Goal: Task Accomplishment & Management: Manage account settings

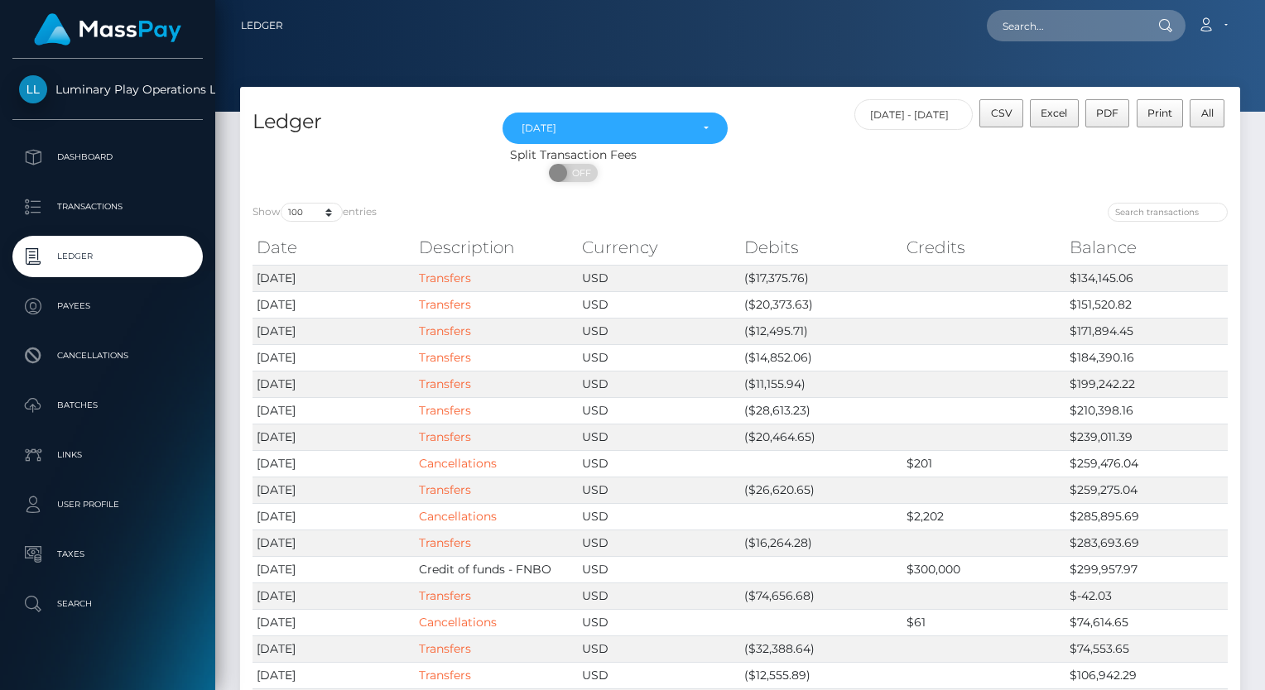
select select "[DATE]"
select select "100"
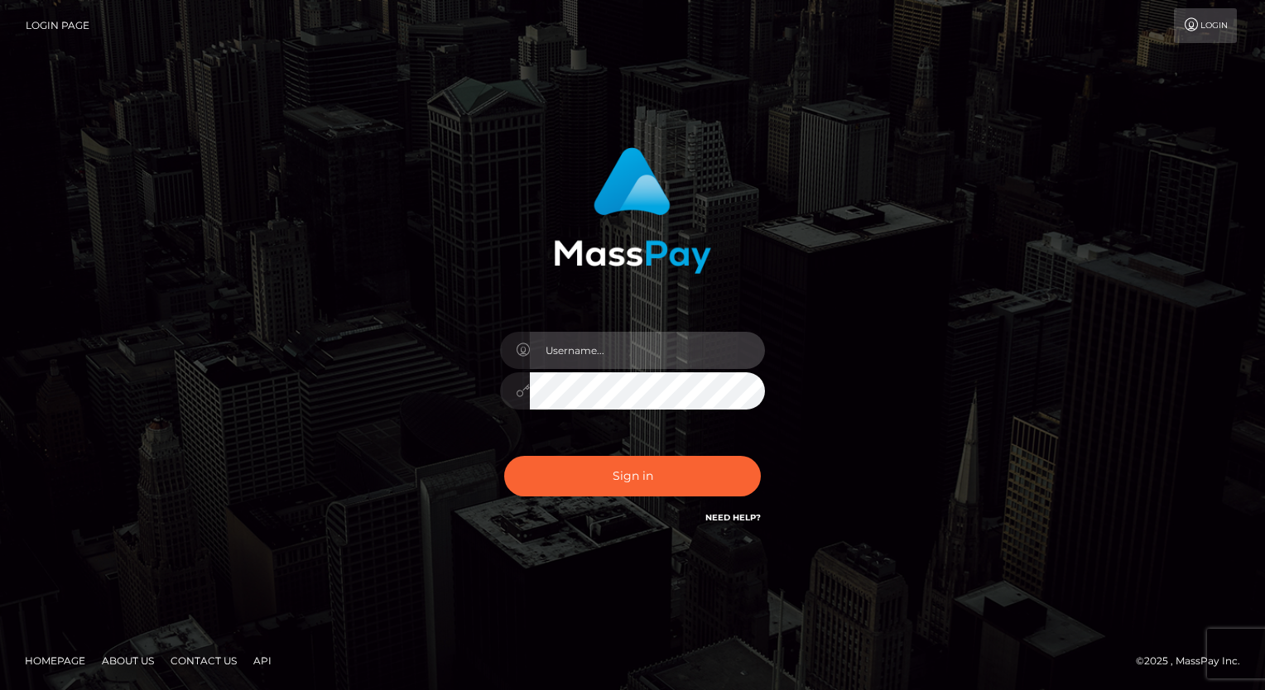
click at [615, 349] on input "text" at bounding box center [647, 350] width 235 height 37
type input "Arlene.luminaryplay"
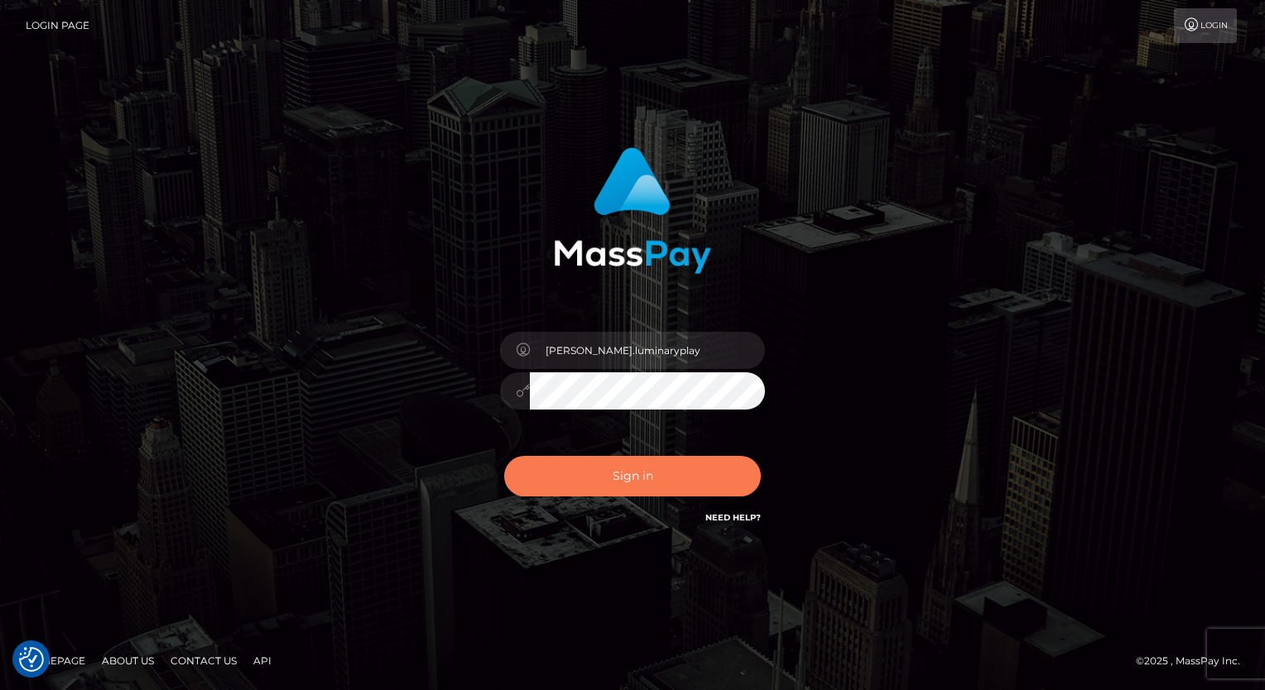
click at [656, 480] on button "Sign in" at bounding box center [632, 476] width 257 height 41
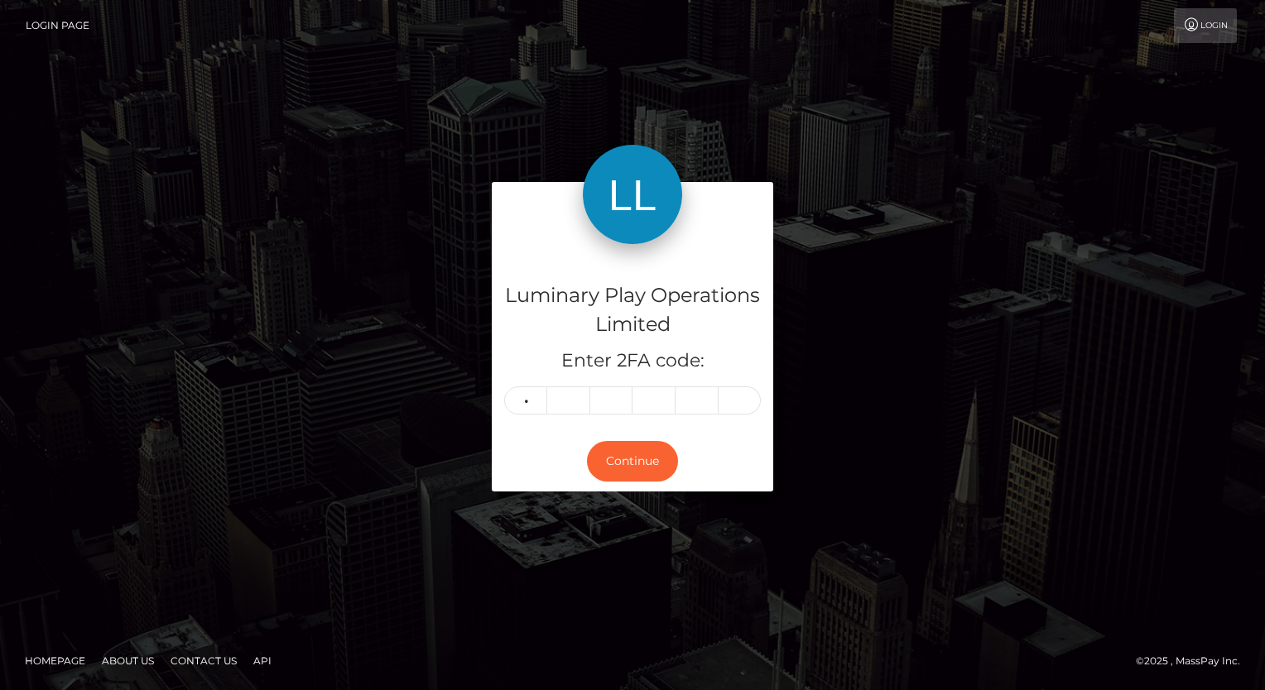
type input "5"
type input "0"
type input "4"
type input "3"
type input "9"
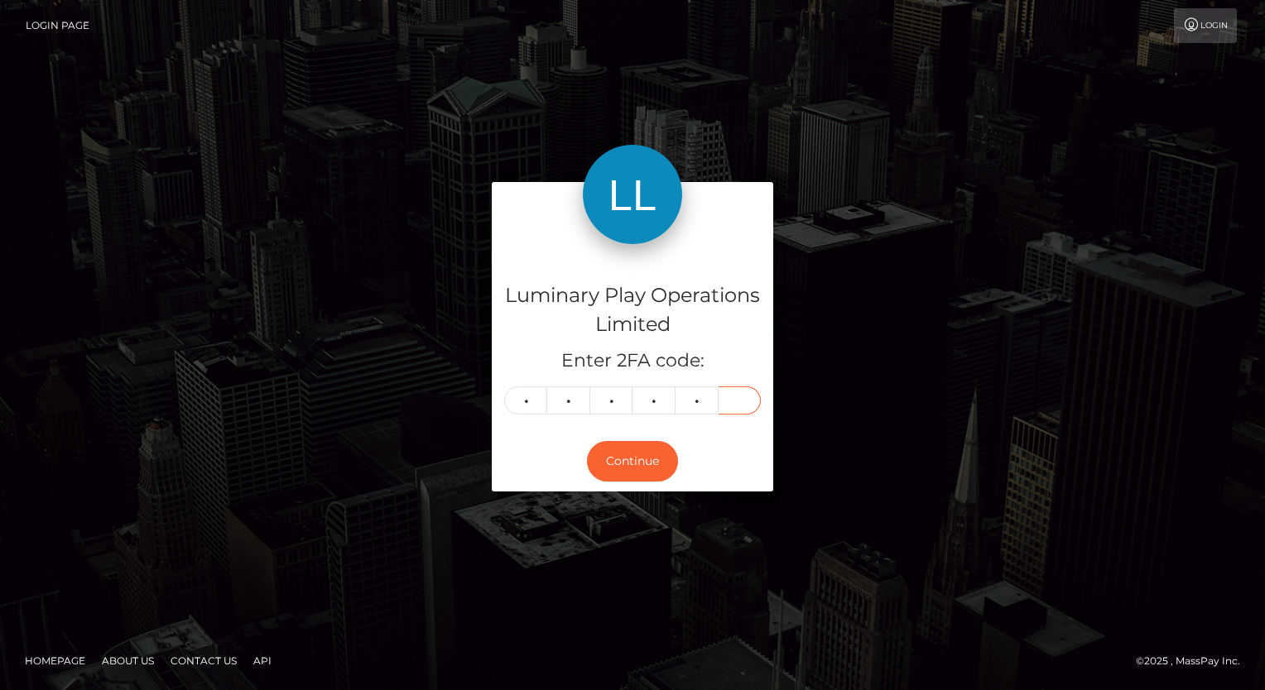
type input "1"
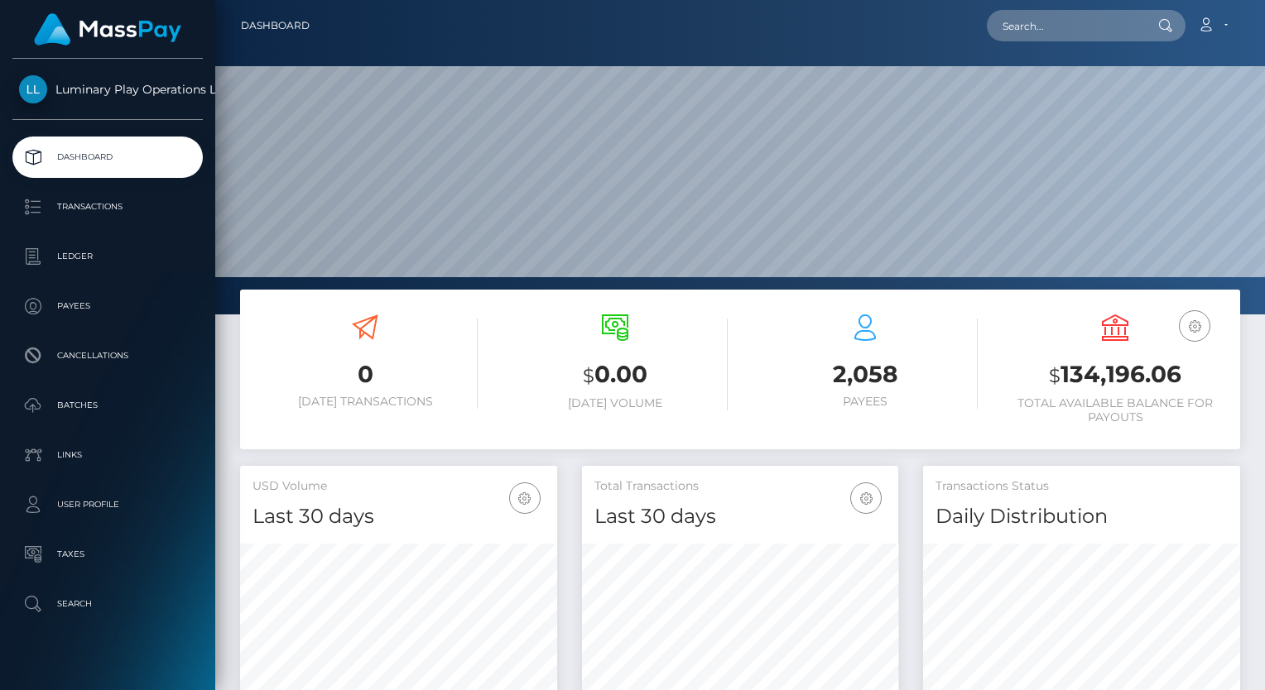
scroll to position [293, 317]
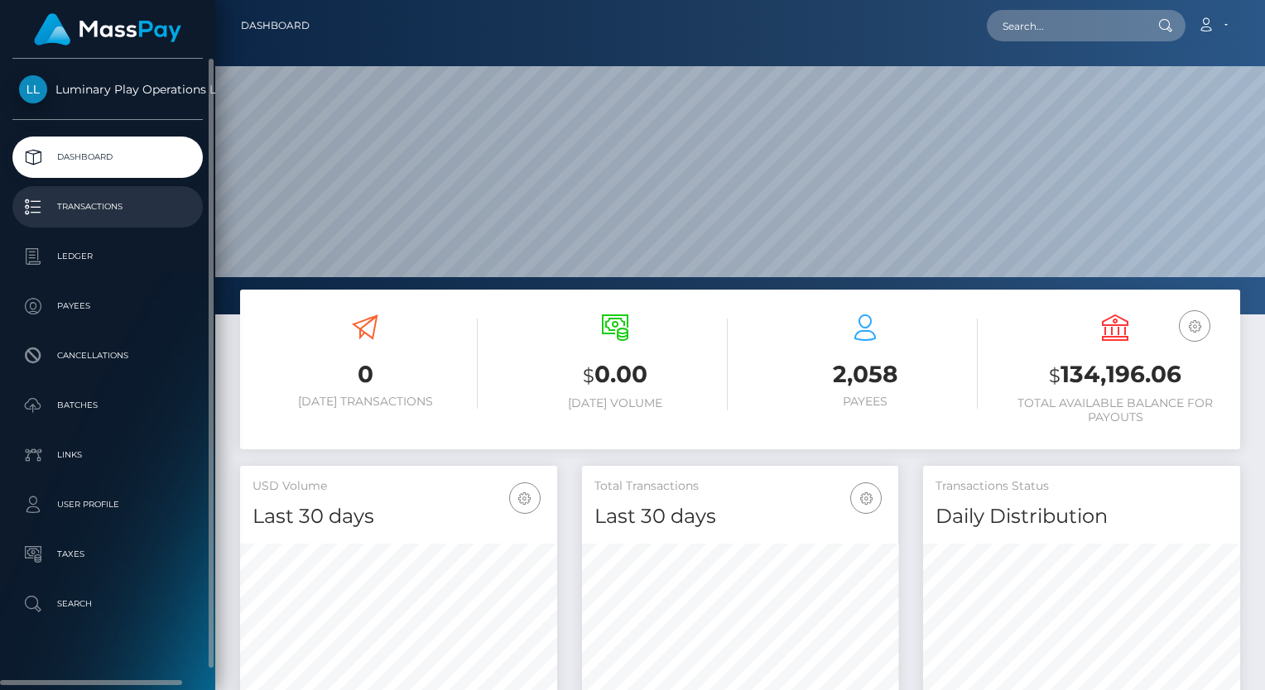
click at [106, 208] on p "Transactions" at bounding box center [107, 207] width 177 height 25
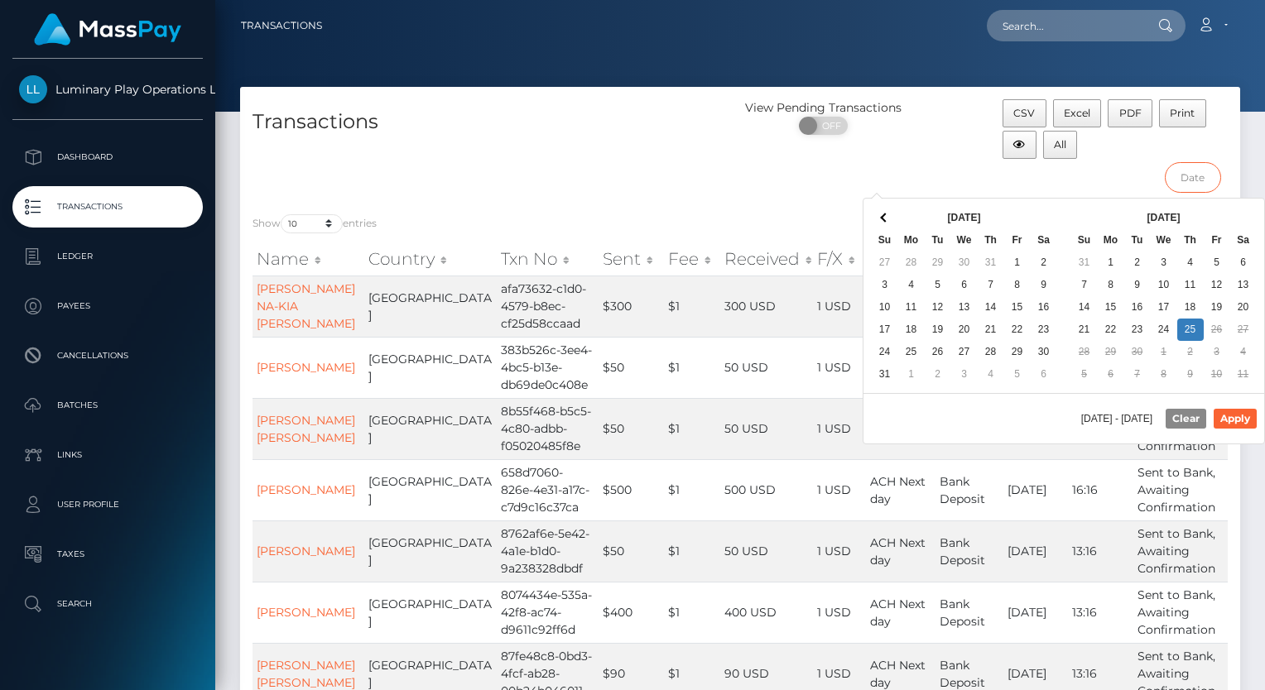
click at [1192, 177] on input "text" at bounding box center [1193, 177] width 56 height 31
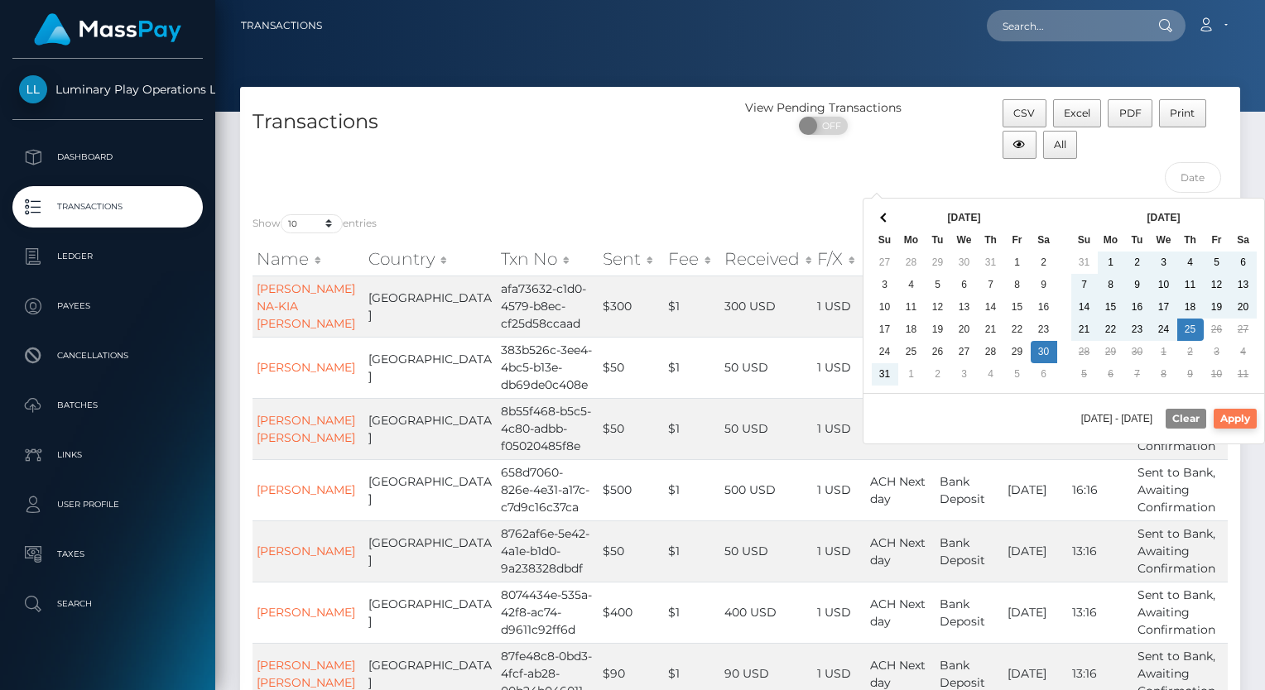
click at [1236, 416] on button "Apply" at bounding box center [1235, 419] width 43 height 20
type input "08/30/2025 - 09/25/2025"
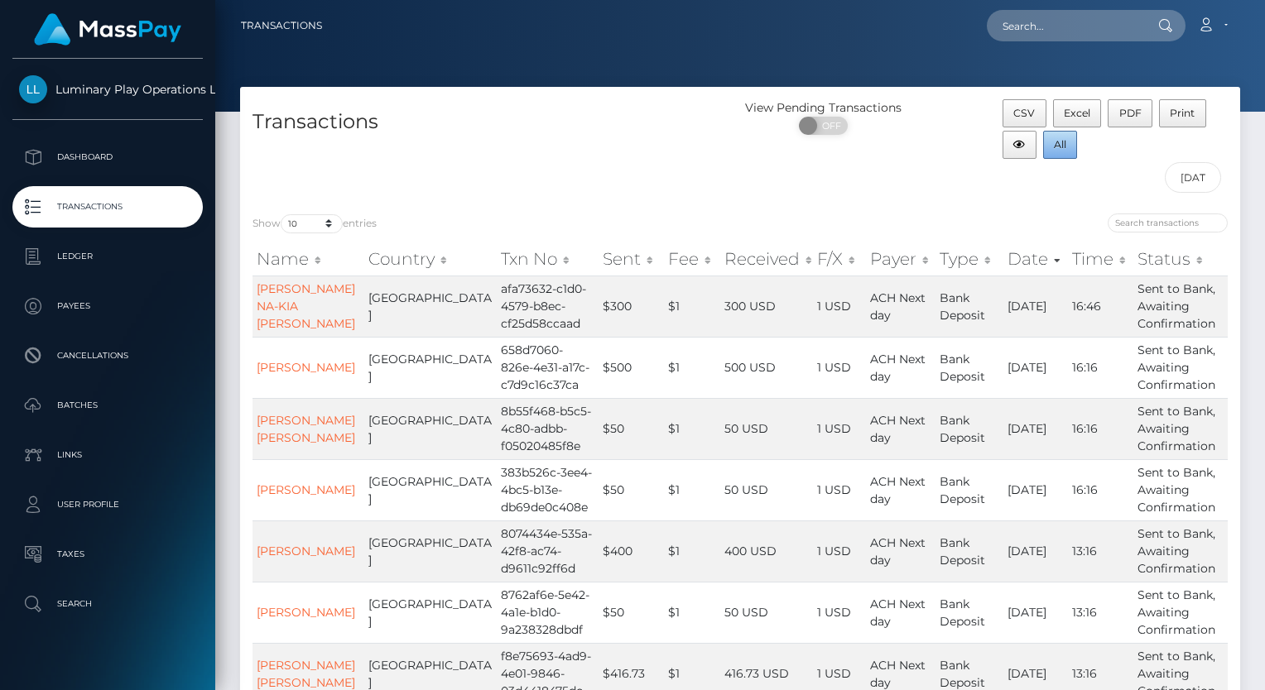
click at [1061, 141] on span "All" at bounding box center [1060, 144] width 12 height 12
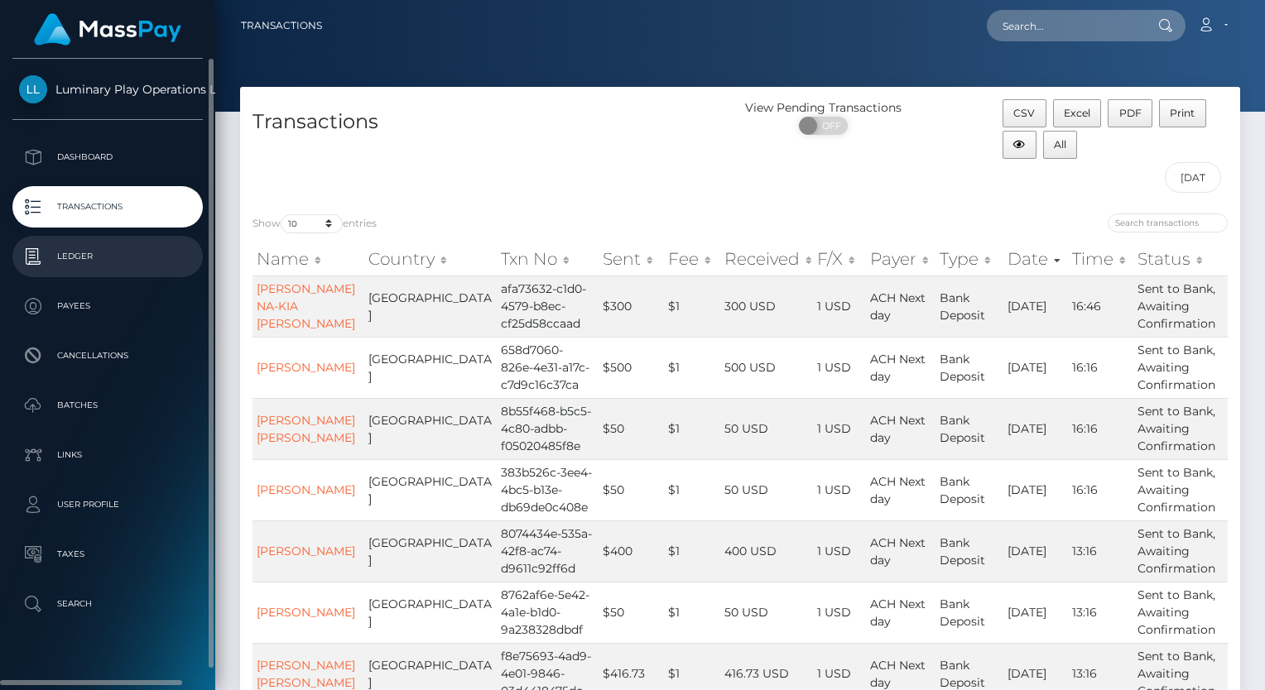
click at [93, 257] on p "Ledger" at bounding box center [107, 256] width 177 height 25
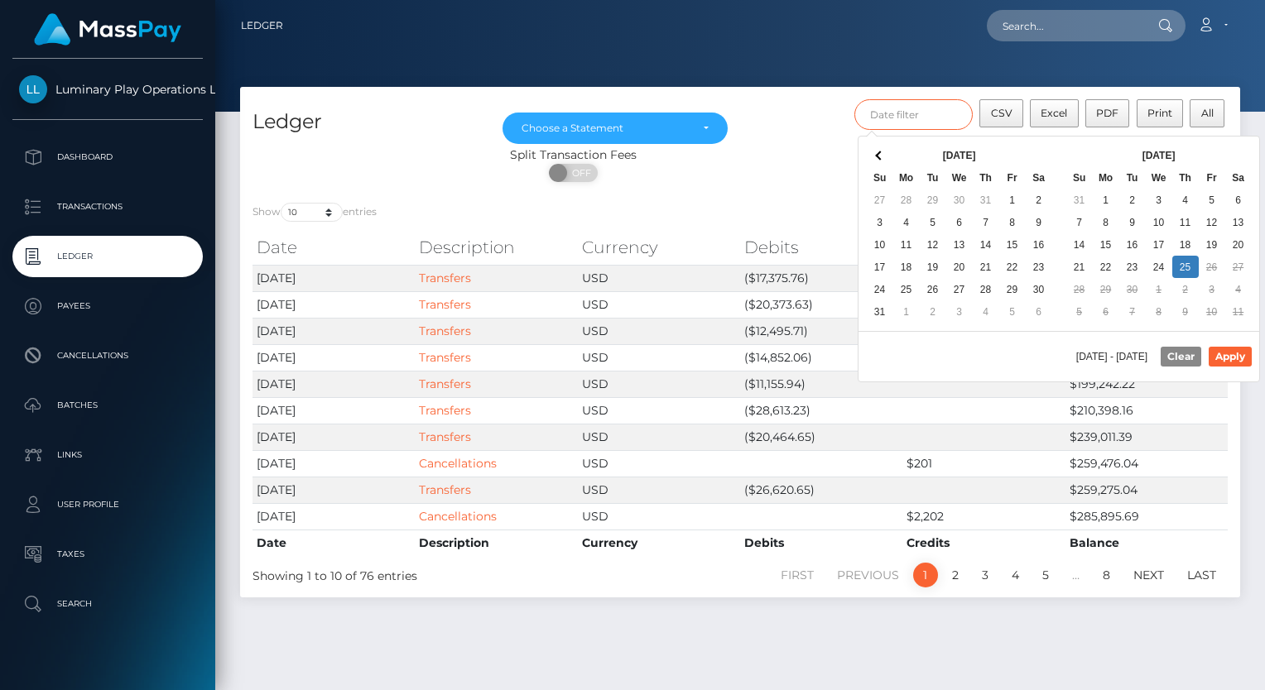
click at [940, 112] on input "text" at bounding box center [913, 114] width 119 height 31
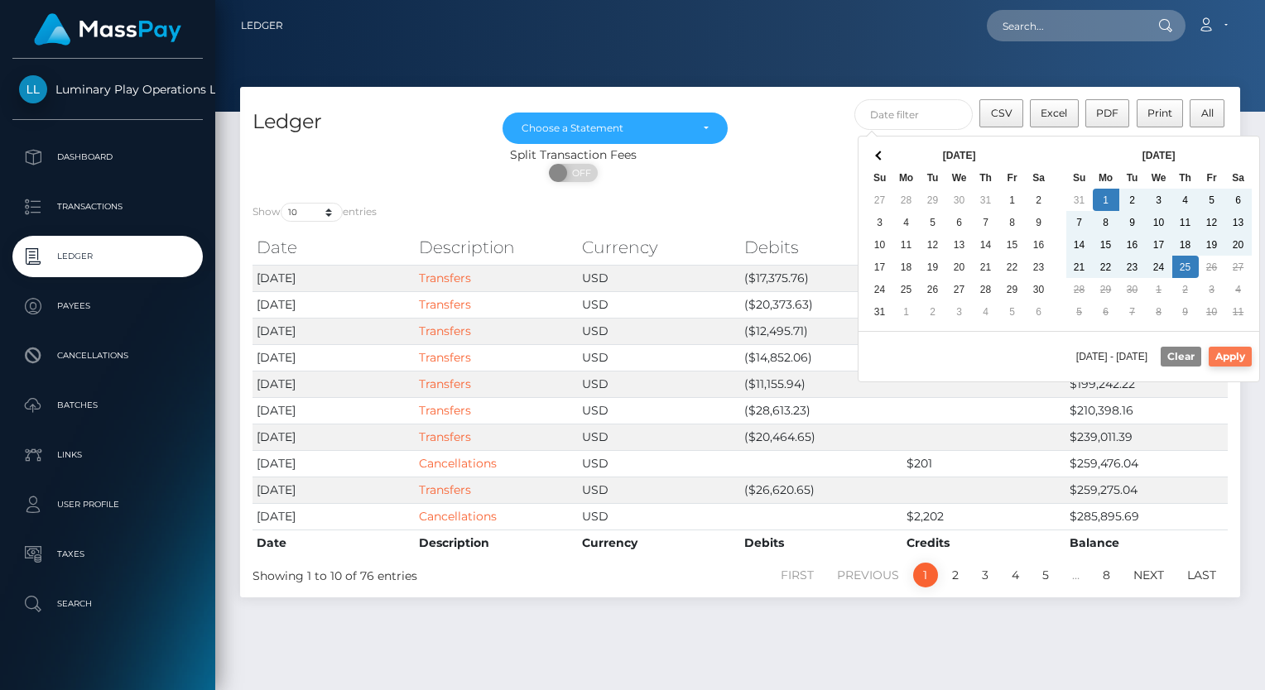
click at [1247, 351] on button "Apply" at bounding box center [1230, 357] width 43 height 20
type input "09/01/2025 - 09/25/2025"
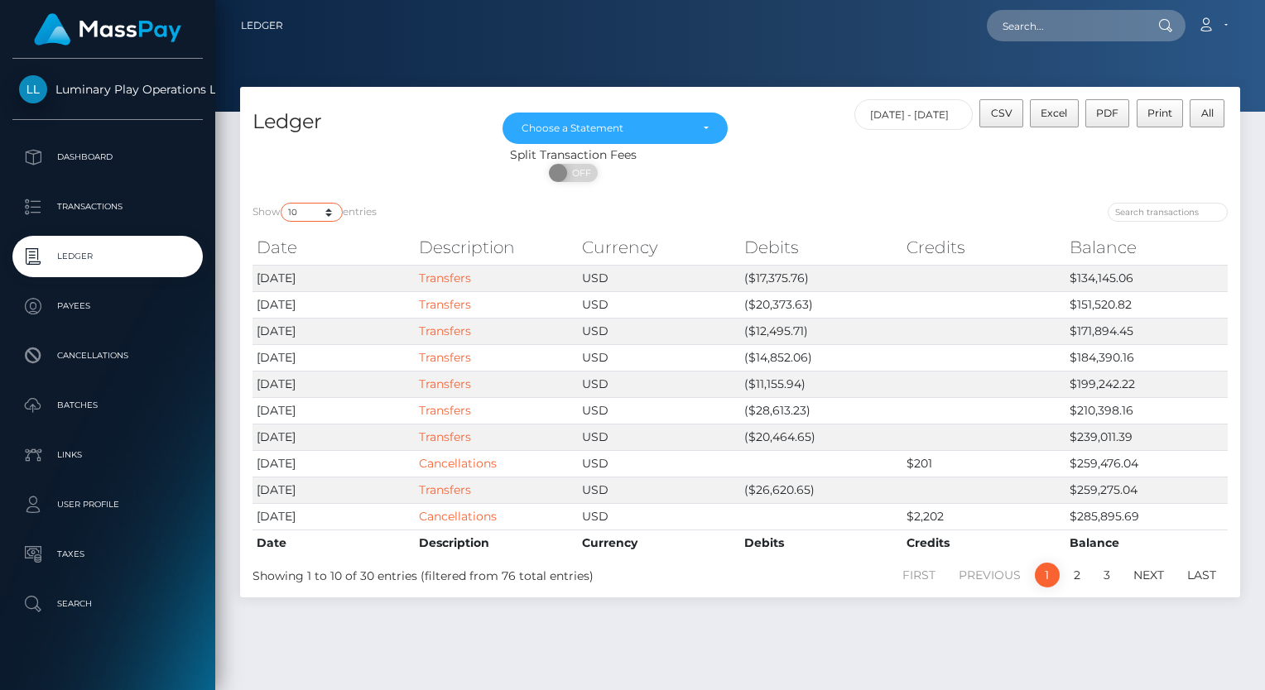
click at [297, 217] on select "10 25 50 100 250" at bounding box center [312, 212] width 62 height 19
click at [282, 204] on select "10 25 50 100 250" at bounding box center [312, 212] width 62 height 19
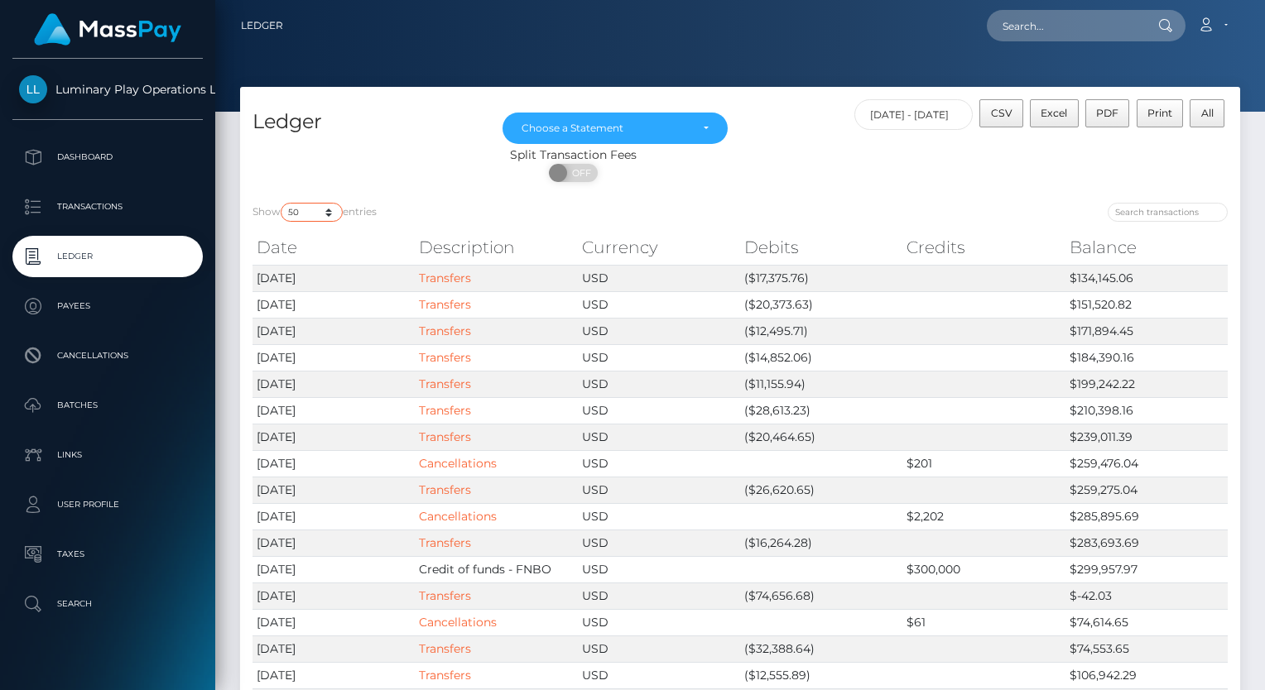
click at [310, 211] on select "10 25 50 100 250" at bounding box center [312, 212] width 62 height 19
select select "100"
click at [282, 204] on select "10 25 50 100 250" at bounding box center [312, 212] width 62 height 19
click at [1003, 118] on span "CSV" at bounding box center [1002, 113] width 22 height 12
click at [699, 127] on div "Choose a Statement" at bounding box center [615, 128] width 187 height 13
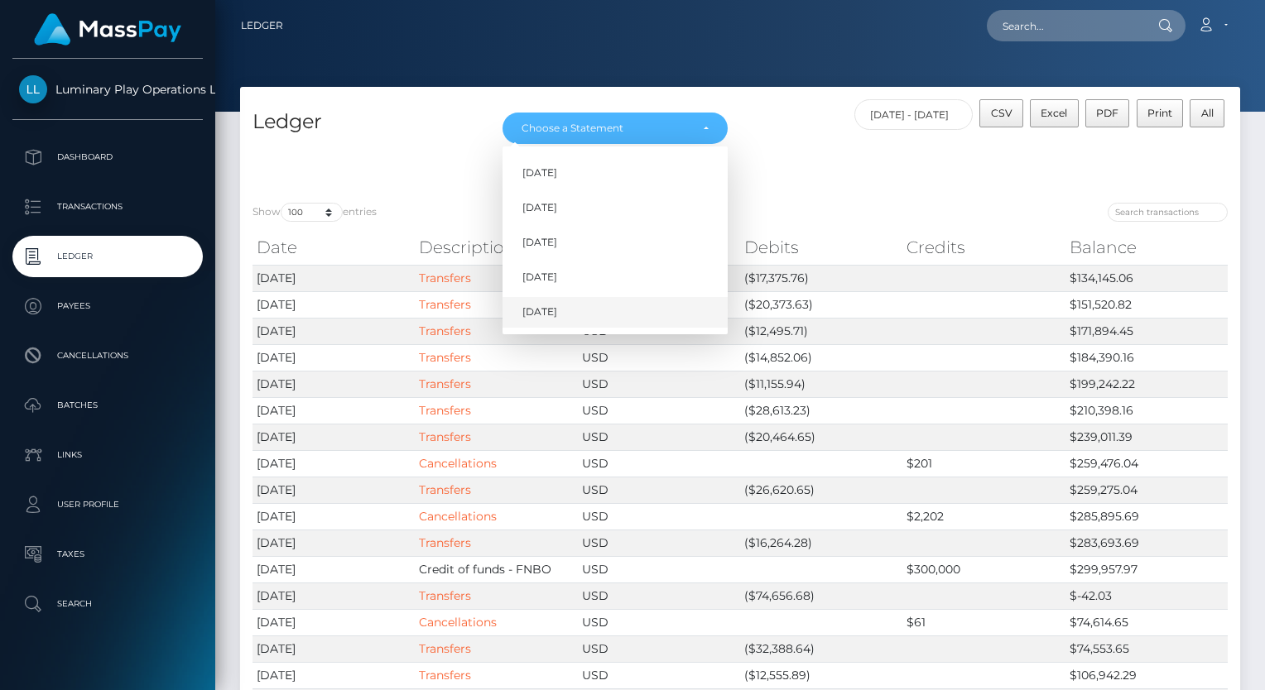
click at [551, 315] on span "Sep 2025" at bounding box center [539, 312] width 35 height 15
select select "Sep 2025"
